Goal: Check status: Check status

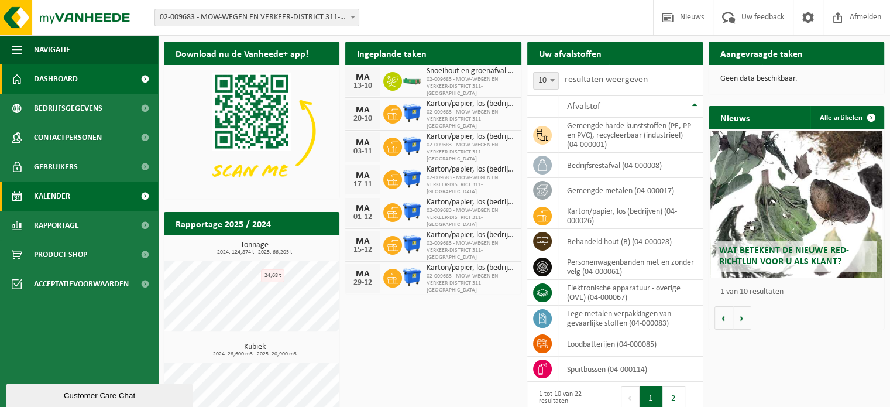
click at [63, 199] on span "Kalender" at bounding box center [52, 195] width 36 height 29
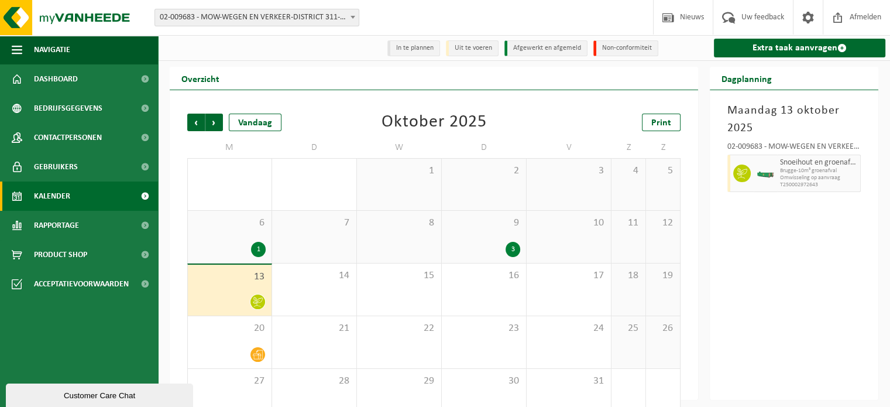
click at [257, 306] on icon at bounding box center [258, 302] width 10 height 10
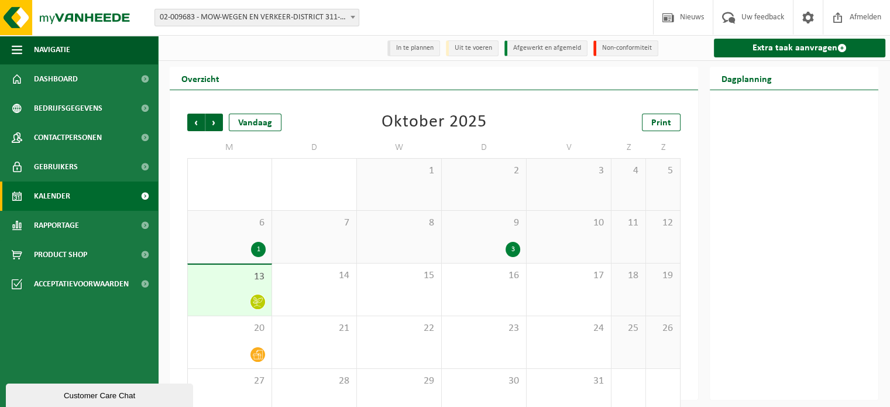
click at [259, 302] on icon at bounding box center [258, 302] width 10 height 10
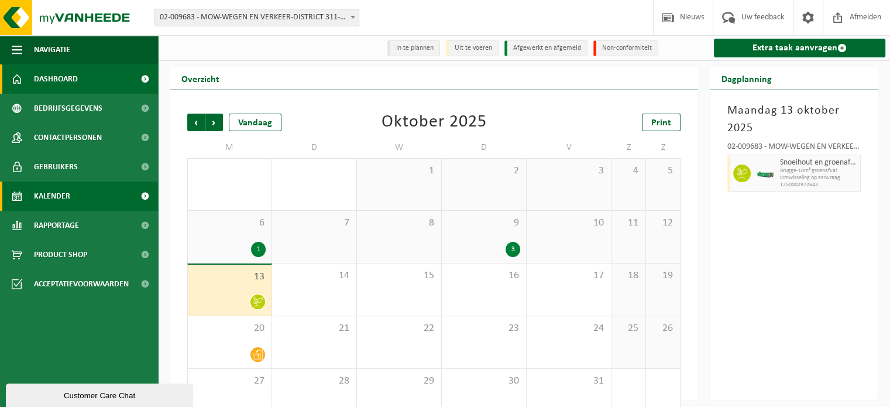
click at [62, 84] on span "Dashboard" at bounding box center [56, 78] width 44 height 29
